Goal: Transaction & Acquisition: Purchase product/service

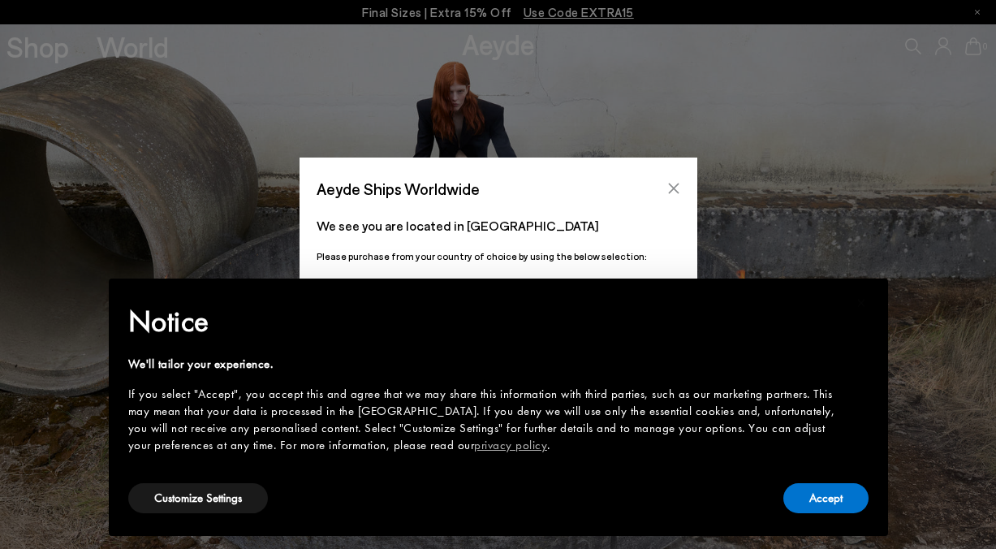
click at [674, 191] on icon "Close" at bounding box center [673, 188] width 13 height 13
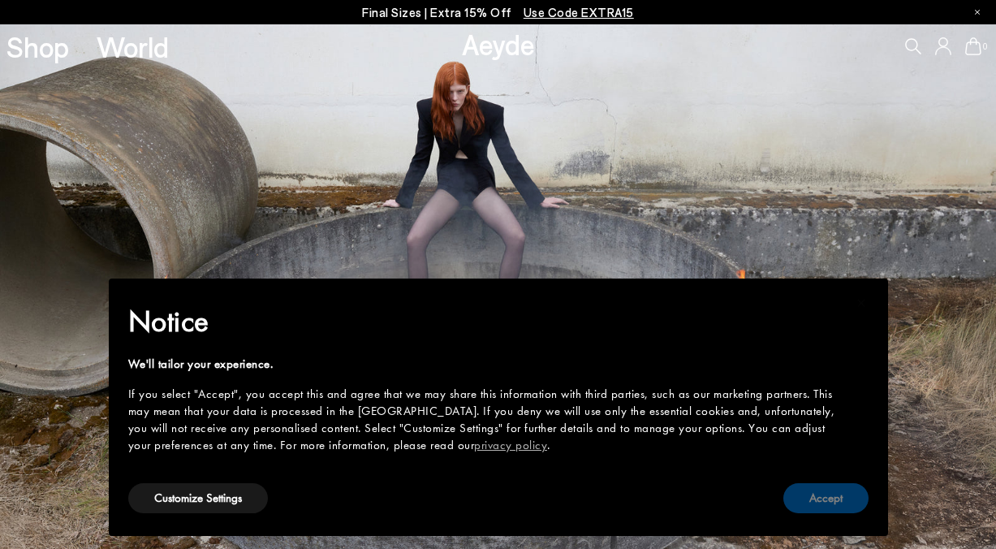
click at [833, 492] on button "Accept" at bounding box center [825, 498] width 85 height 30
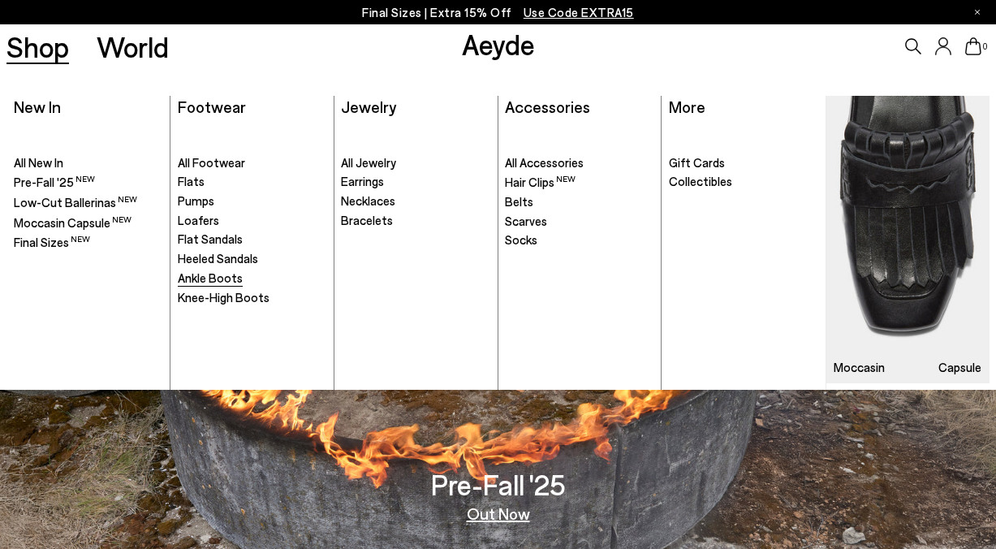
click at [229, 282] on span "Ankle Boots" at bounding box center [210, 277] width 65 height 15
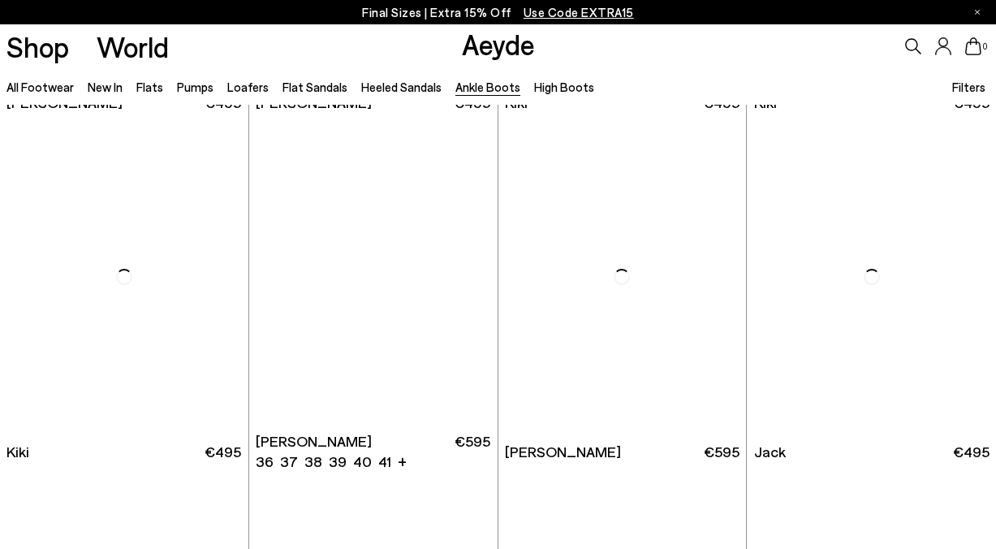
scroll to position [2077, 0]
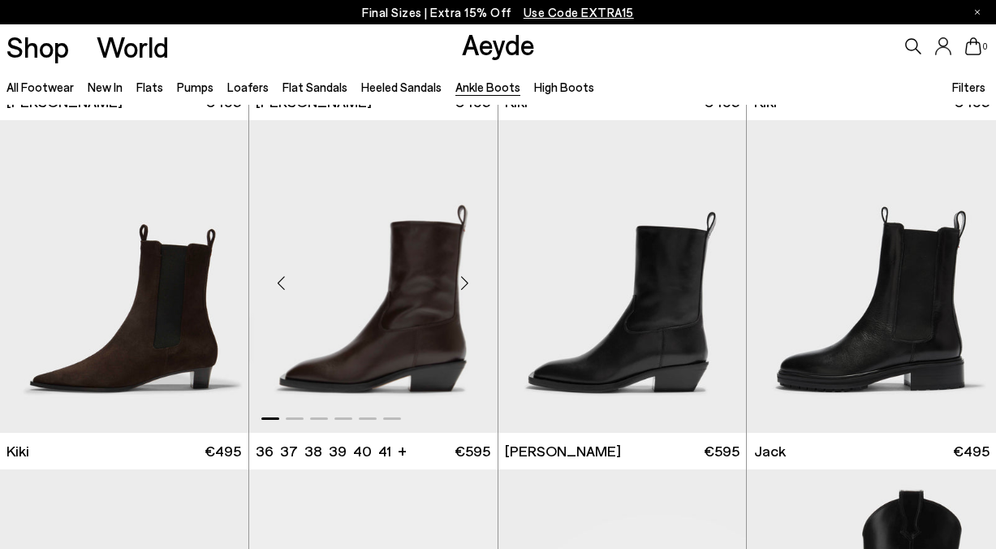
click at [433, 274] on img "1 / 6" at bounding box center [373, 276] width 248 height 312
